Goal: Information Seeking & Learning: Learn about a topic

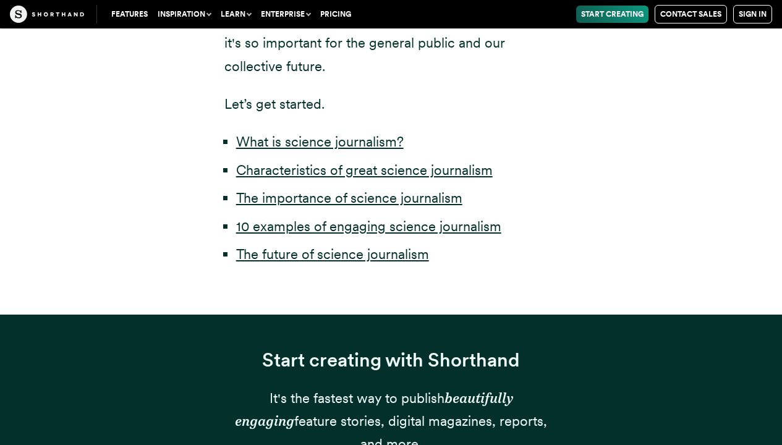
scroll to position [565, 0]
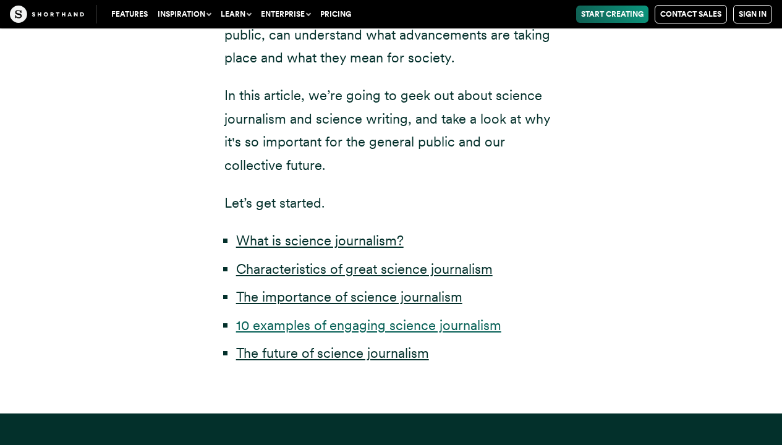
click at [345, 328] on link "10 examples of engaging science journalism" at bounding box center [368, 325] width 265 height 16
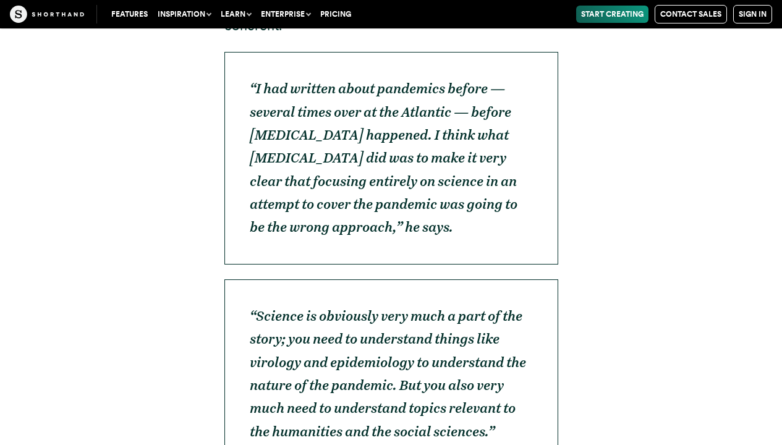
scroll to position [5383, 0]
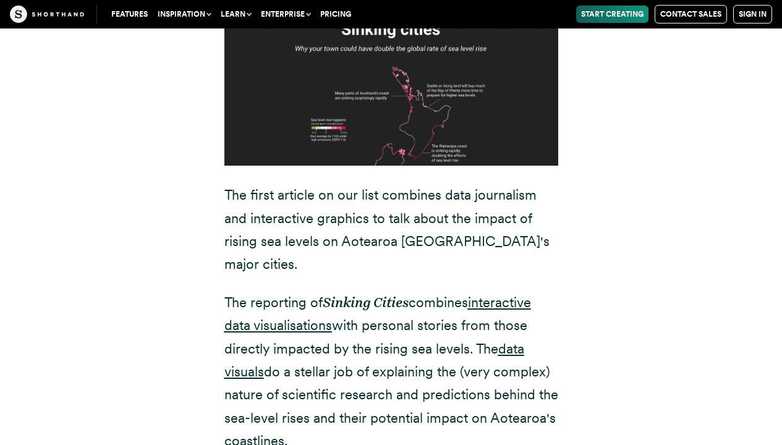
scroll to position [5929, 0]
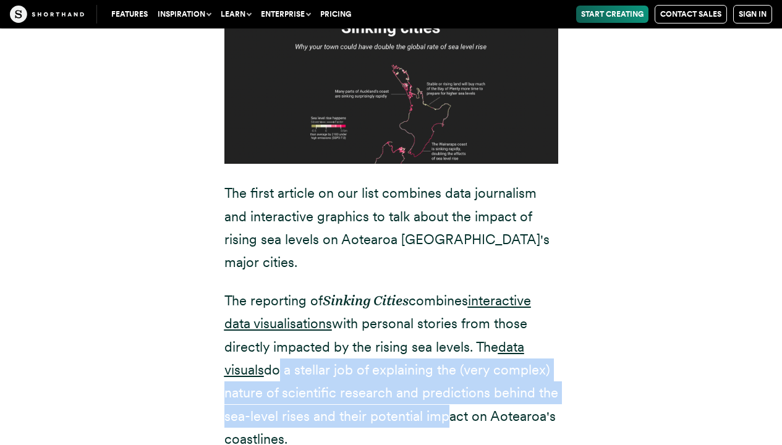
drag, startPoint x: 277, startPoint y: 242, endPoint x: 439, endPoint y: 290, distance: 168.9
click at [441, 290] on p "The reporting of Sinking Cities combines interactive data visualisations with p…" at bounding box center [391, 370] width 334 height 162
click at [674, 360] on div "1. Sinking cities ✍️ Journalist(s): [PERSON_NAME] and [PERSON_NAME] 📰 News outl…" at bounding box center [391, 206] width 766 height 802
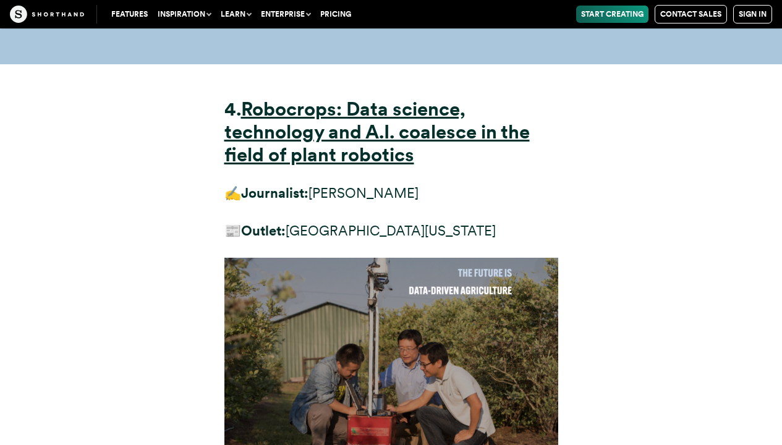
scroll to position [11162, 0]
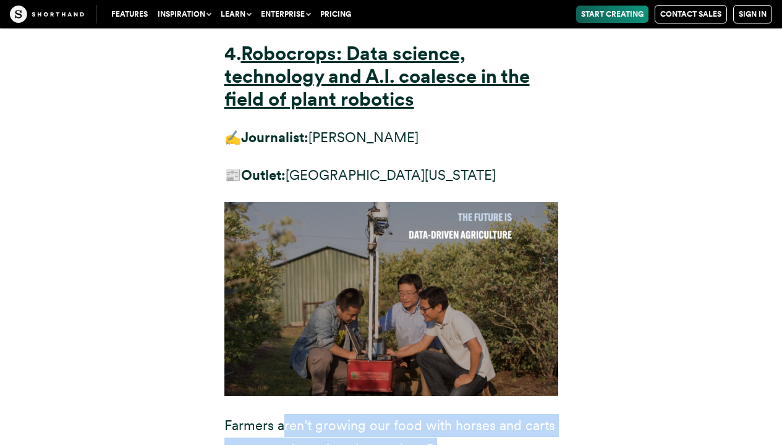
drag, startPoint x: 281, startPoint y: 187, endPoint x: 368, endPoint y: 276, distance: 125.0
click at [369, 276] on div "4. Robocrops: Data science, technology and A.I. coalesce in the field of plant …" at bounding box center [391, 405] width 334 height 725
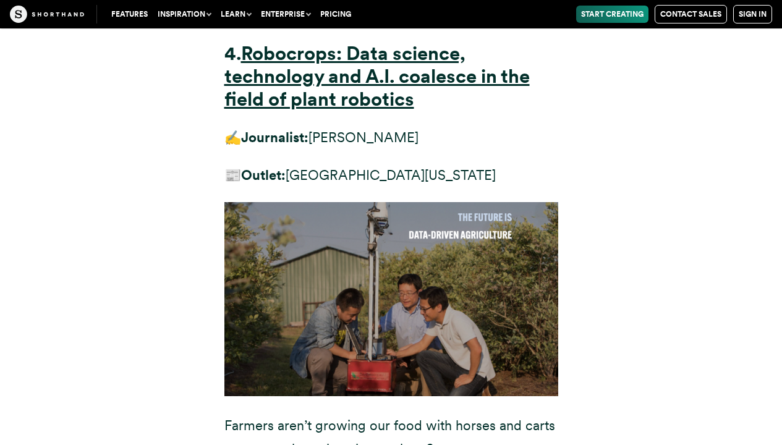
drag, startPoint x: 392, startPoint y: 270, endPoint x: 478, endPoint y: 268, distance: 85.3
click at [591, 263] on div "4. Robocrops: Data science, technology and A.I. coalesce in the field of plant …" at bounding box center [391, 413] width 766 height 808
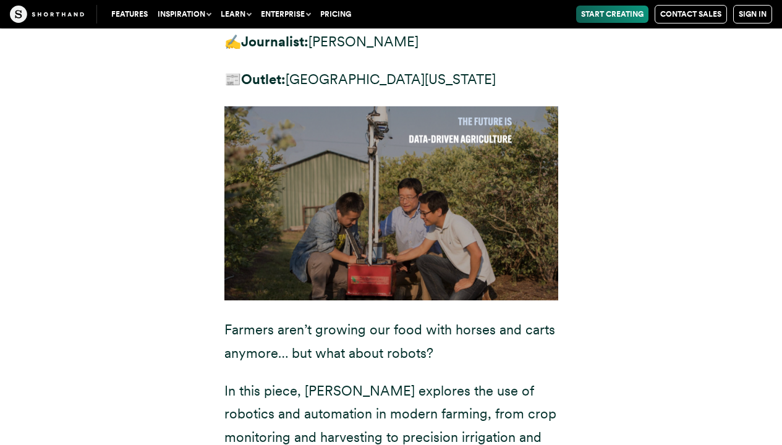
scroll to position [11297, 0]
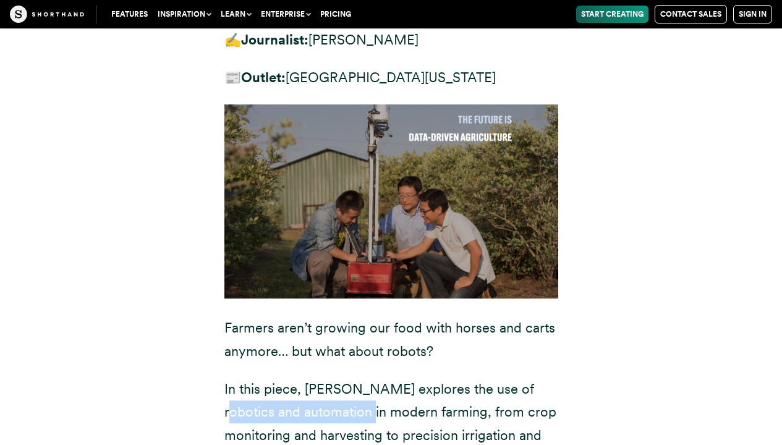
drag, startPoint x: 226, startPoint y: 172, endPoint x: 366, endPoint y: 172, distance: 140.3
